Goal: Complete application form: Complete application form

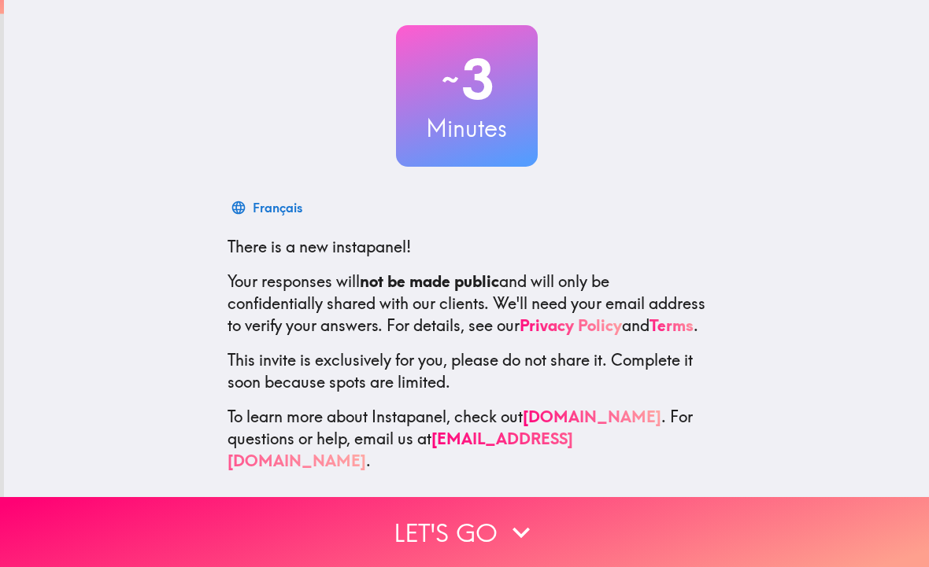
scroll to position [76, 0]
click at [159, 515] on button "Let's go" at bounding box center [464, 532] width 929 height 70
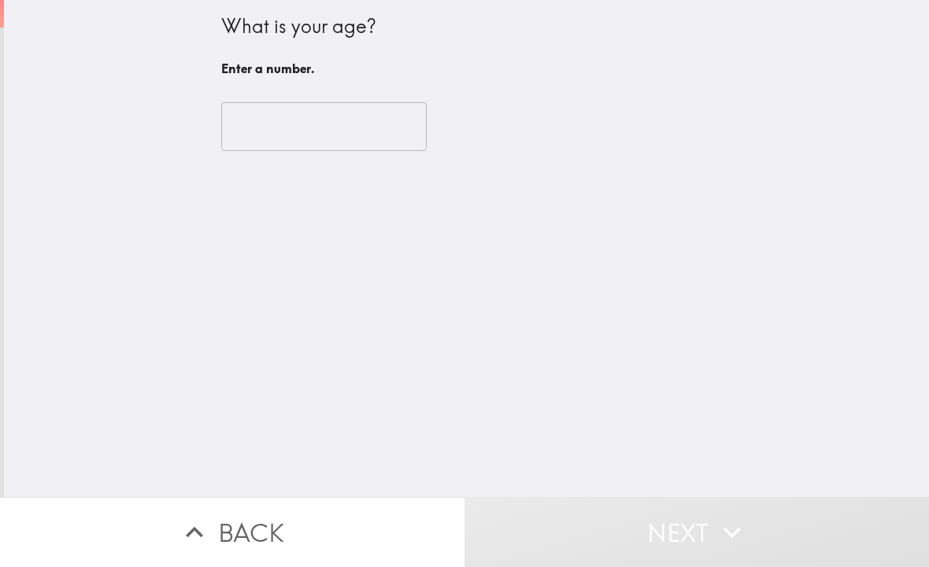
click at [262, 161] on div "​" at bounding box center [466, 126] width 491 height 87
click at [262, 160] on div "​" at bounding box center [466, 126] width 491 height 87
click at [288, 115] on input "number" at bounding box center [323, 126] width 205 height 49
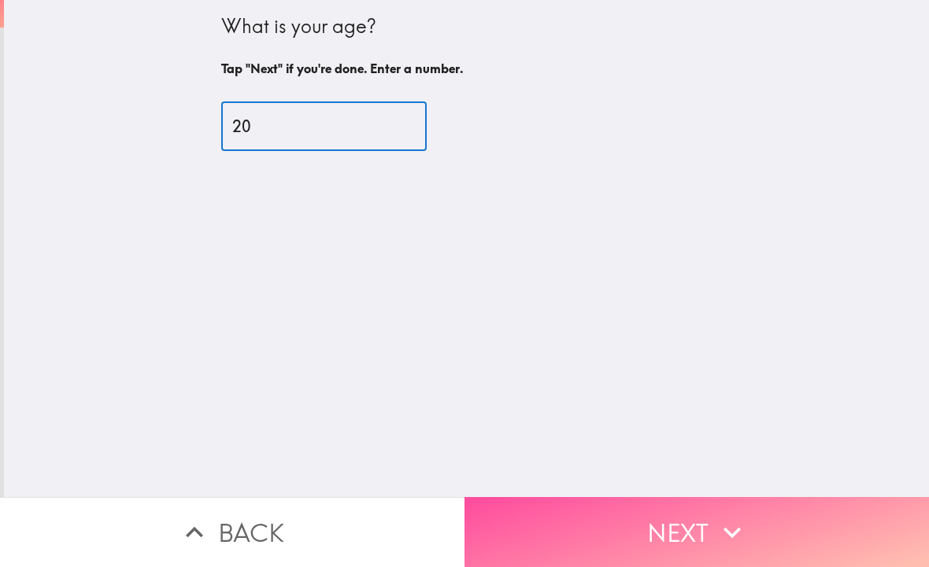
type input "20"
click at [567, 524] on button "Next" at bounding box center [696, 532] width 464 height 70
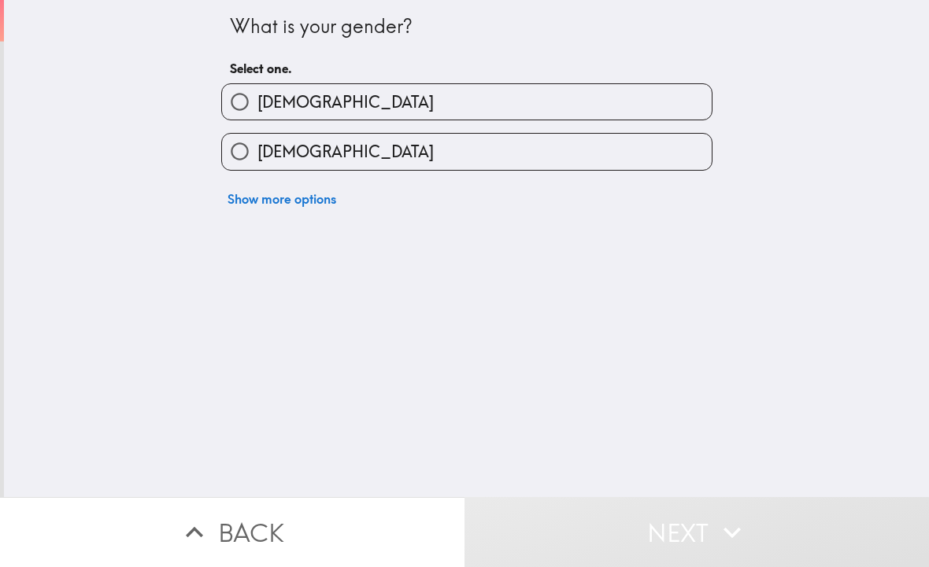
click at [308, 148] on span "[DEMOGRAPHIC_DATA]" at bounding box center [345, 152] width 176 height 22
click at [257, 148] on input "[DEMOGRAPHIC_DATA]" at bounding box center [239, 151] width 35 height 35
radio input "true"
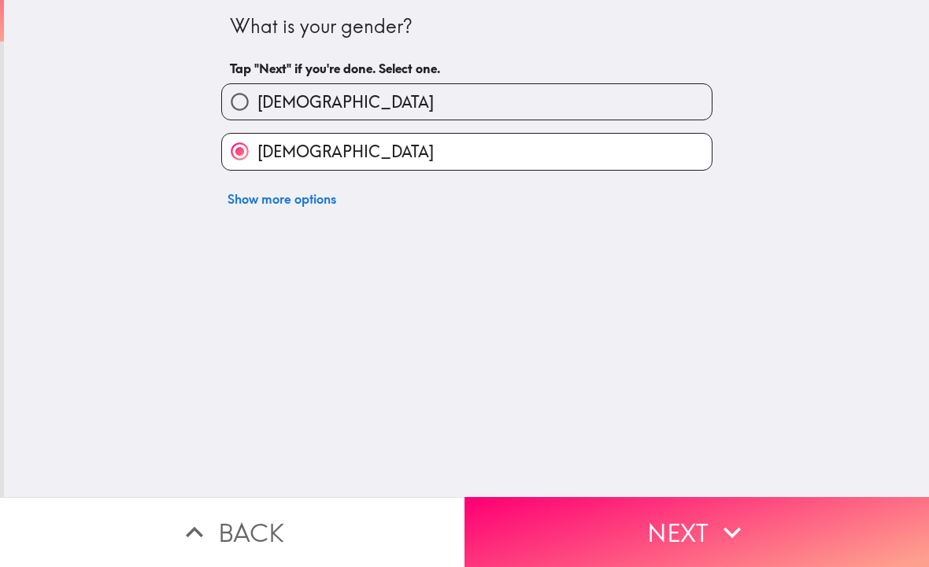
click at [497, 530] on button "Next" at bounding box center [696, 532] width 464 height 70
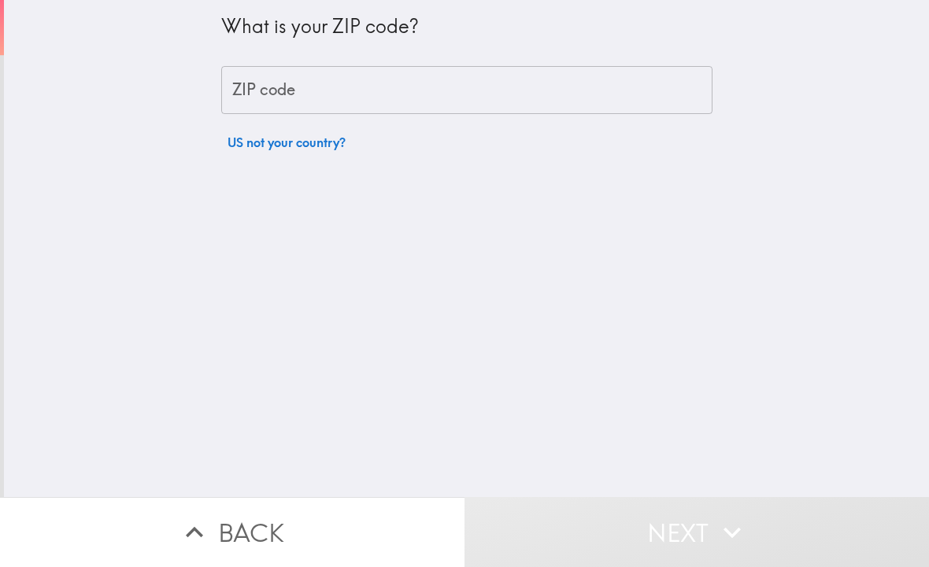
click at [375, 97] on input "ZIP code" at bounding box center [466, 90] width 491 height 49
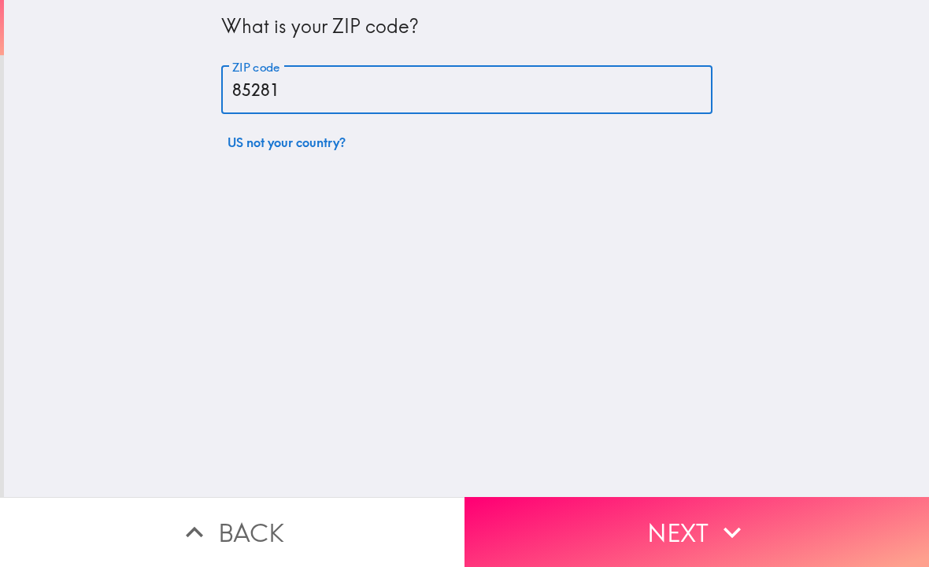
type input "85281"
click at [747, 545] on icon "button" at bounding box center [732, 533] width 35 height 35
